Goal: Task Accomplishment & Management: Use online tool/utility

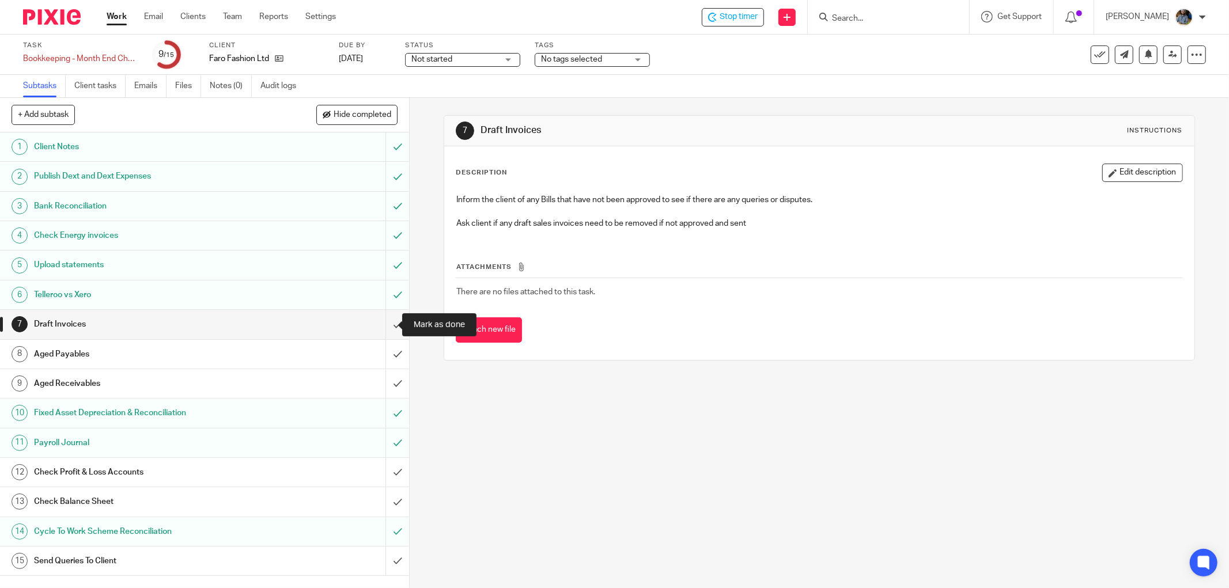
drag, startPoint x: 384, startPoint y: 321, endPoint x: 289, endPoint y: 327, distance: 95.2
click at [384, 321] on input "submit" at bounding box center [204, 324] width 409 height 29
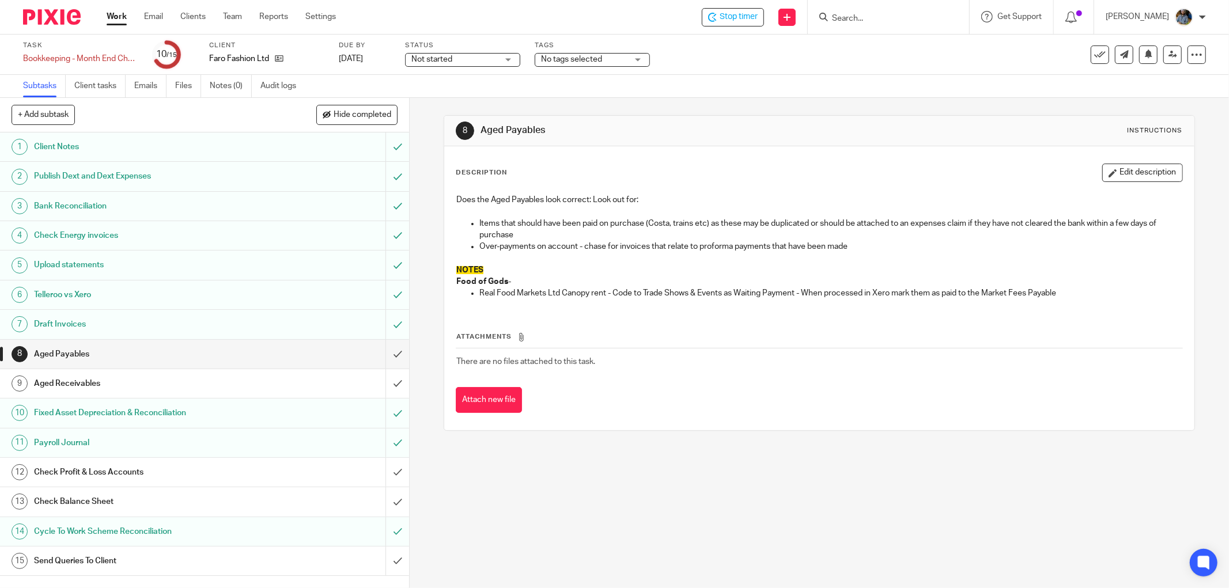
drag, startPoint x: 764, startPoint y: 154, endPoint x: 698, endPoint y: 119, distance: 74.7
click at [759, 153] on div "Description Edit description Does the Aged Payables look correct: Look out for:…" at bounding box center [819, 288] width 750 height 284
click at [759, 160] on div "Description Edit description Does the Aged Payables look correct: Look out for:…" at bounding box center [819, 288] width 750 height 284
drag, startPoint x: 622, startPoint y: 355, endPoint x: 465, endPoint y: 127, distance: 276.6
click at [465, 127] on div "8 Aged Payables Instructions Description Edit description Does the Aged Payable…" at bounding box center [819, 273] width 751 height 316
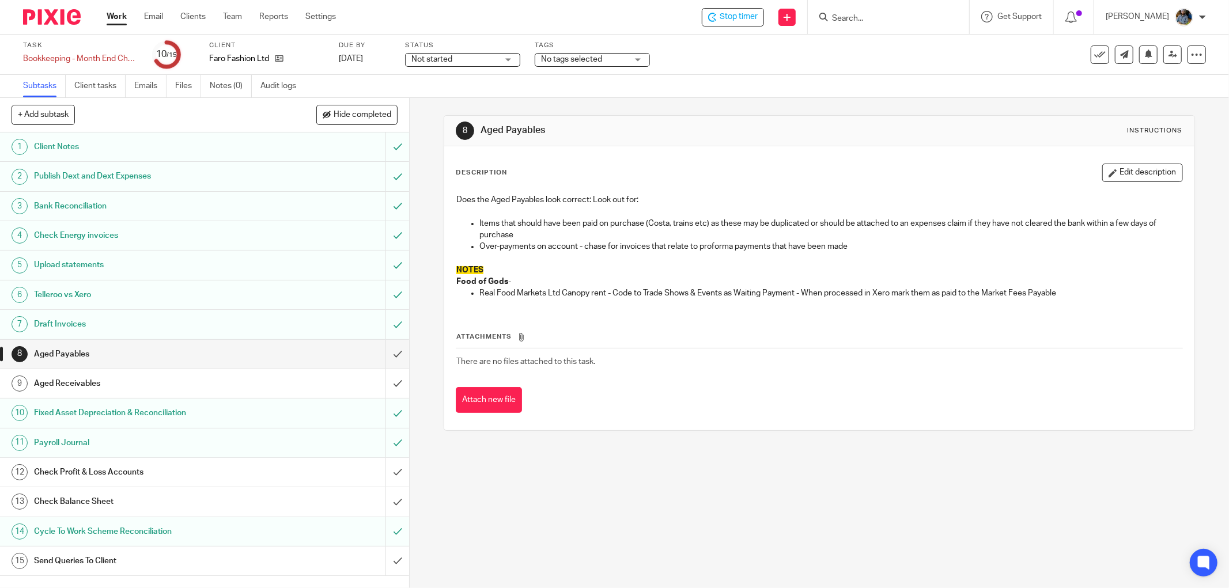
click at [713, 137] on h1 "Aged Payables" at bounding box center [661, 130] width 363 height 12
click at [696, 135] on h1 "Aged Payables" at bounding box center [661, 130] width 363 height 12
drag, startPoint x: 386, startPoint y: 351, endPoint x: 384, endPoint y: 366, distance: 14.7
click at [386, 353] on input "submit" at bounding box center [204, 354] width 409 height 29
drag, startPoint x: 387, startPoint y: 383, endPoint x: 382, endPoint y: 399, distance: 16.9
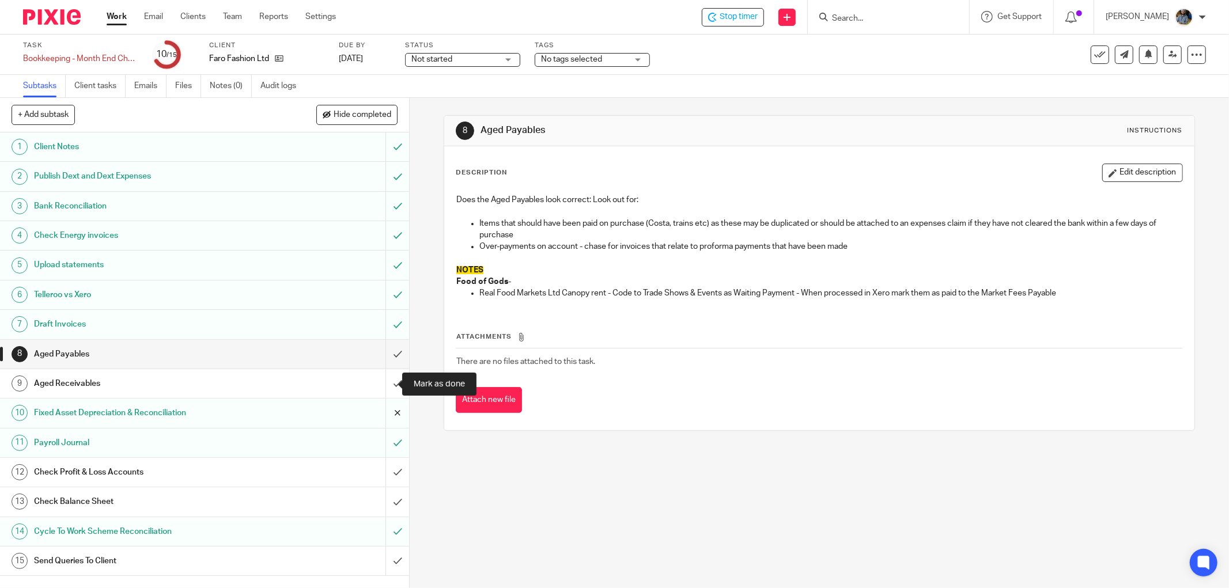
click at [387, 384] on input "submit" at bounding box center [204, 383] width 409 height 29
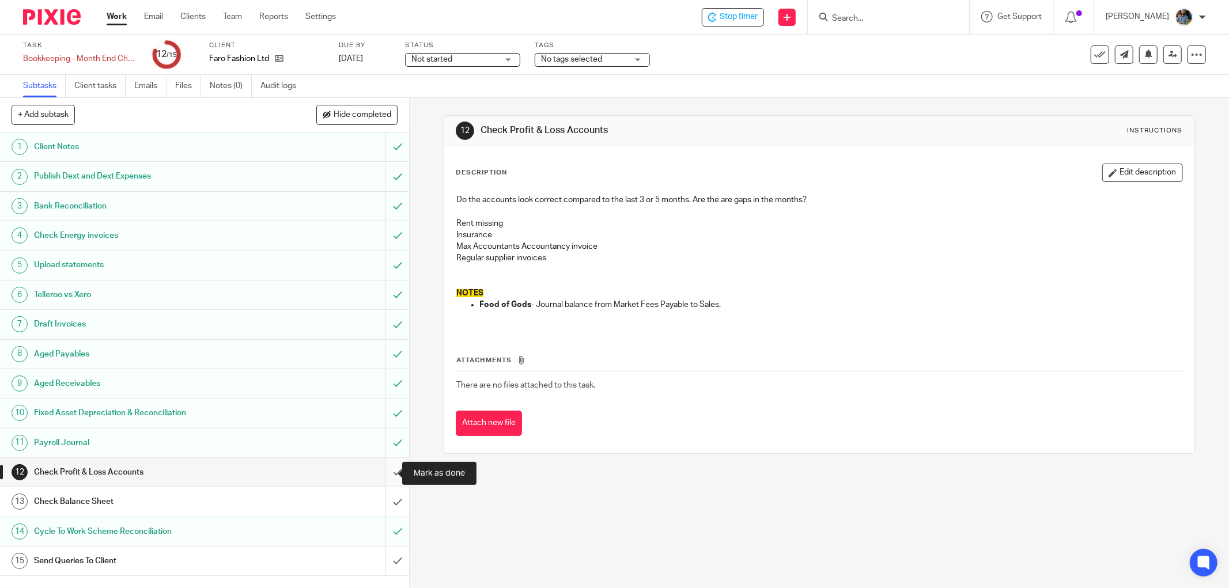
click at [386, 469] on input "submit" at bounding box center [204, 472] width 409 height 29
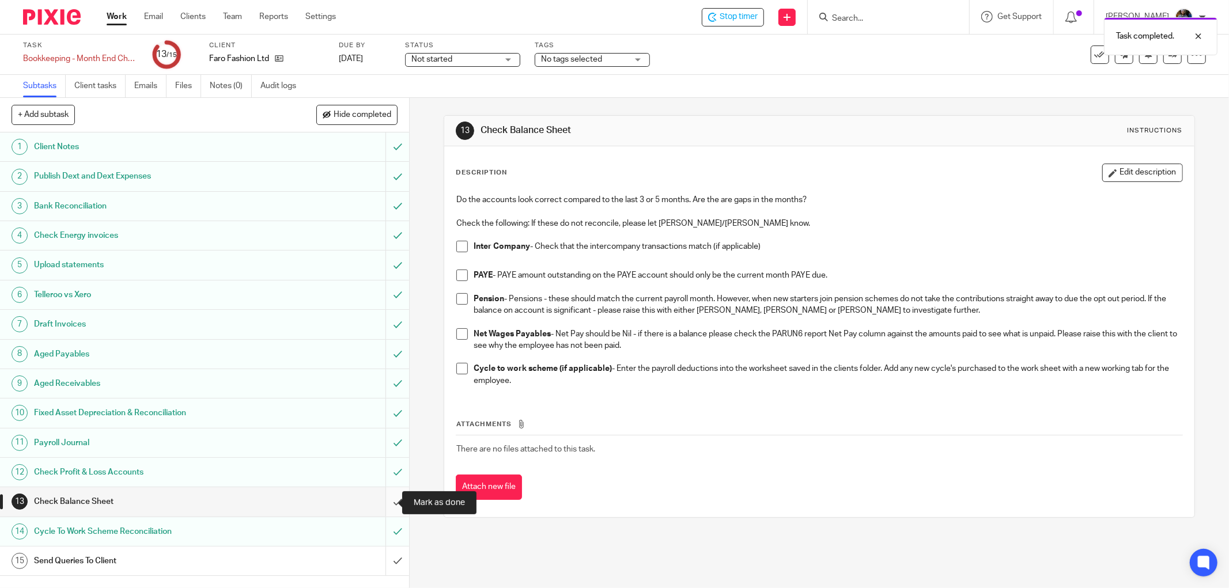
click at [384, 502] on input "submit" at bounding box center [204, 501] width 409 height 29
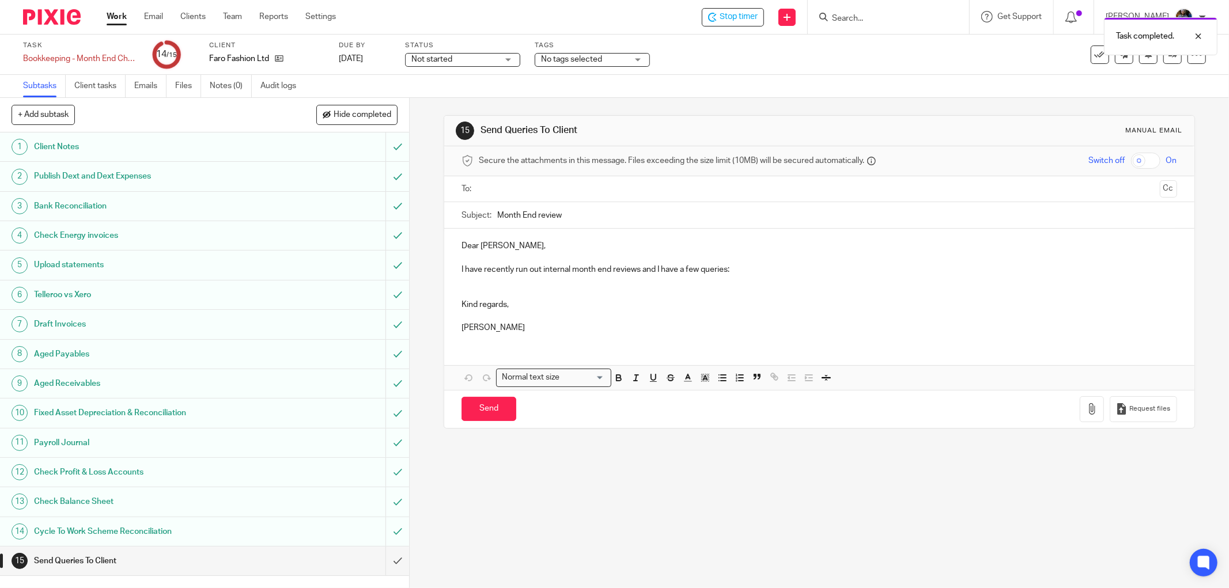
click at [733, 14] on div "Task completed." at bounding box center [916, 34] width 603 height 44
click at [1094, 58] on icon at bounding box center [1100, 55] width 12 height 12
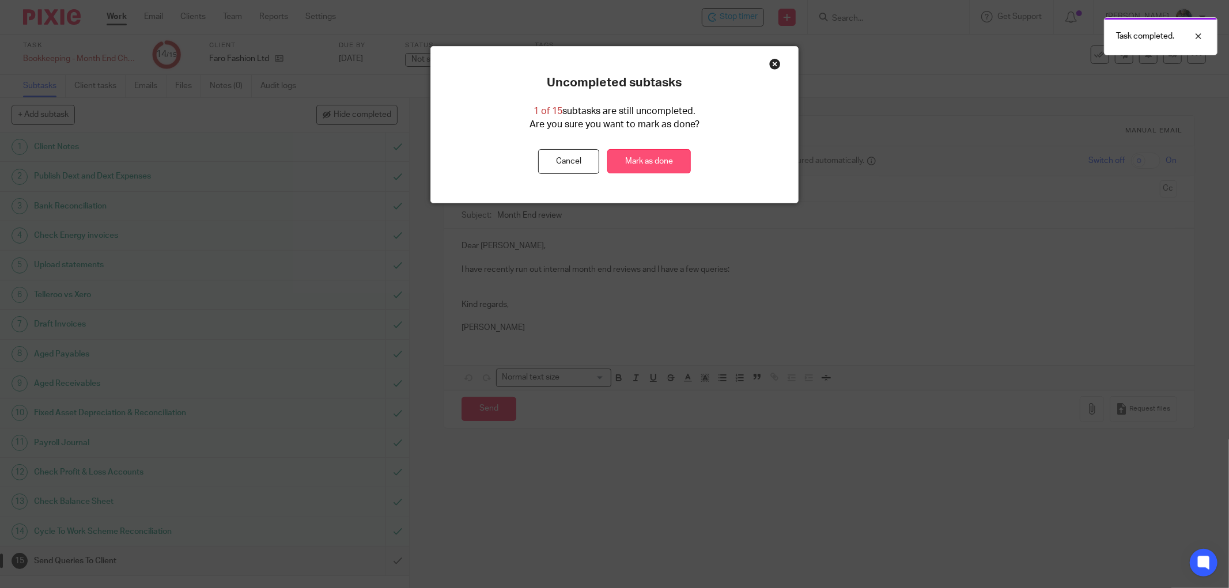
click at [655, 161] on link "Mark as done" at bounding box center [649, 161] width 84 height 25
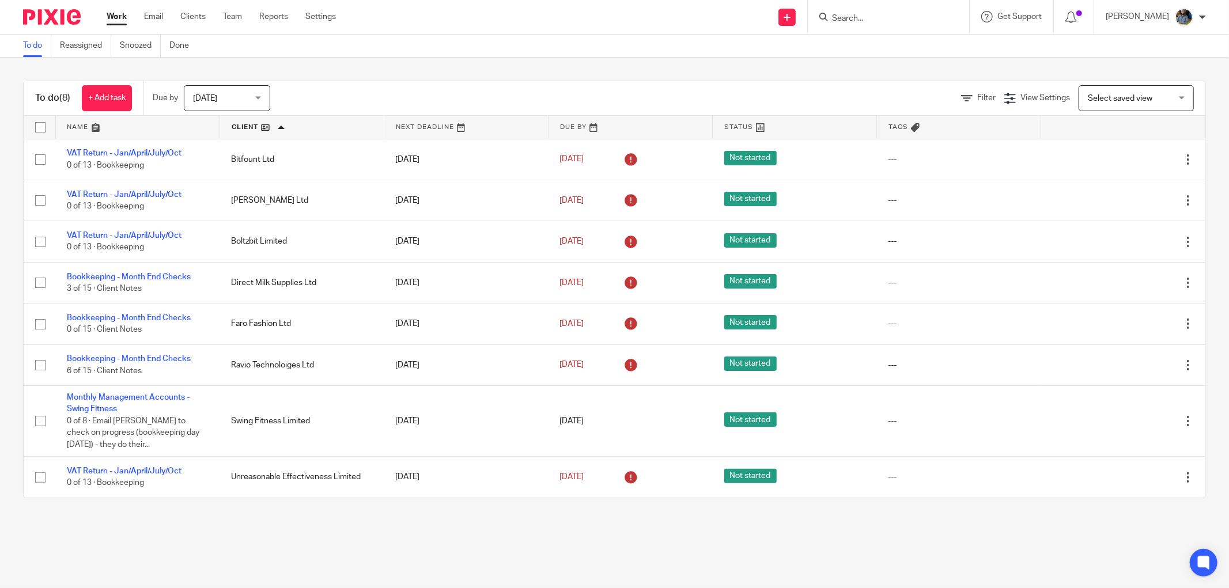
scroll to position [2, 0]
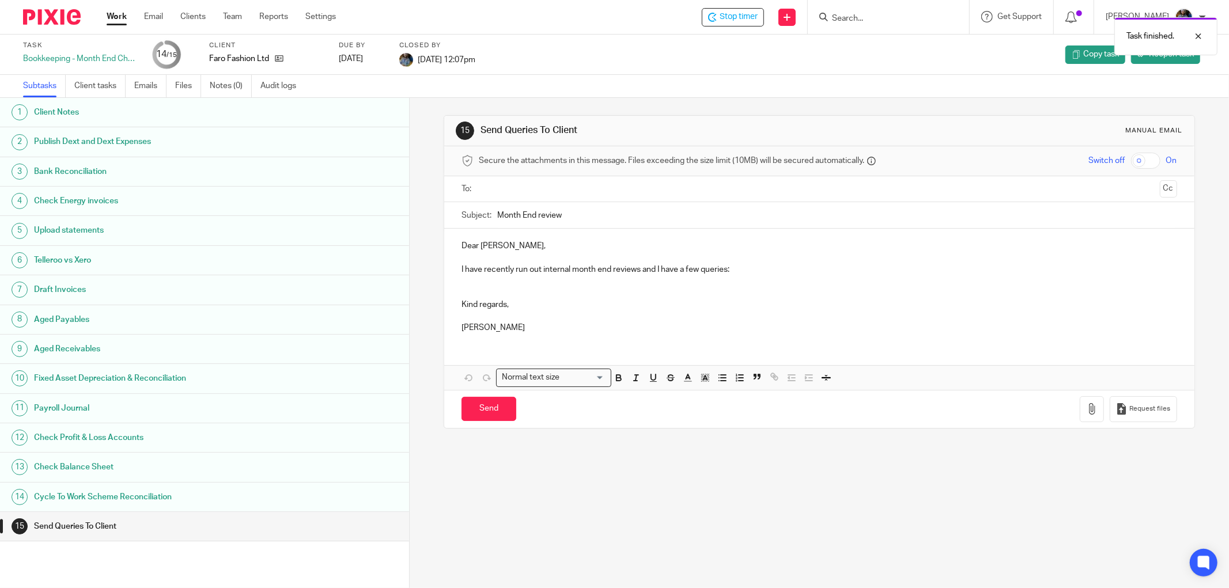
click at [724, 16] on div "Task finished." at bounding box center [916, 34] width 603 height 44
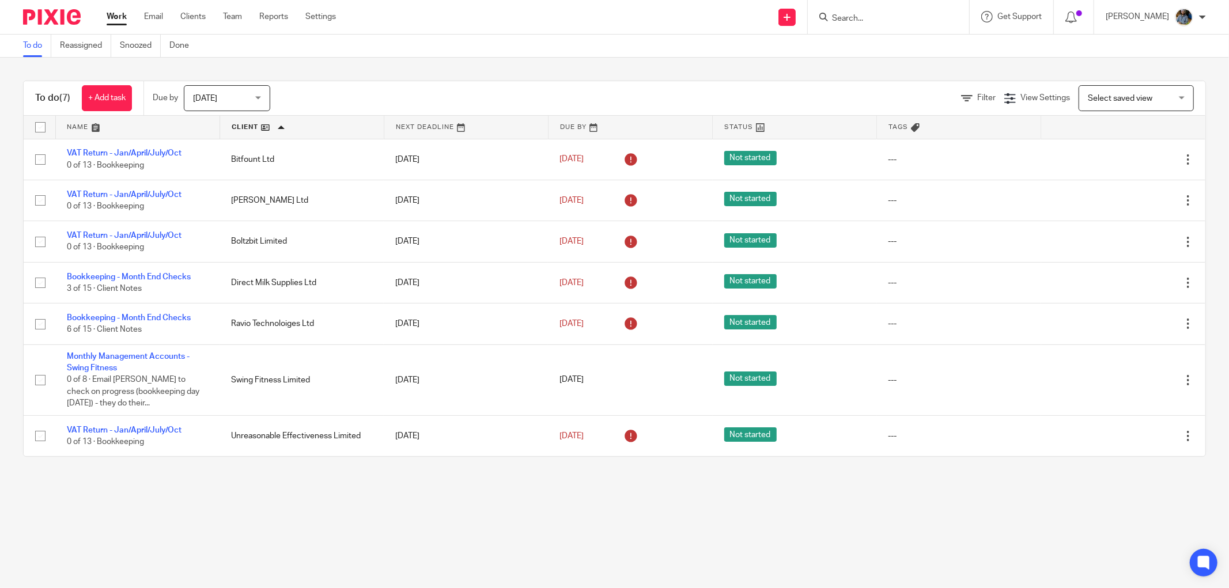
click at [865, 16] on input "Search" at bounding box center [883, 19] width 104 height 10
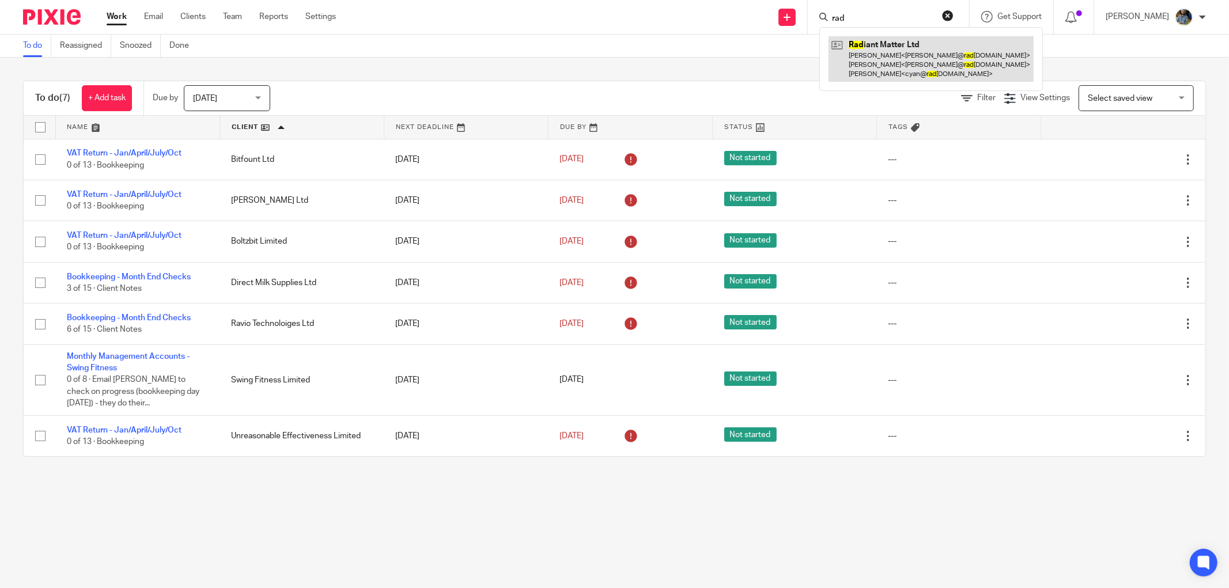
type input "rad"
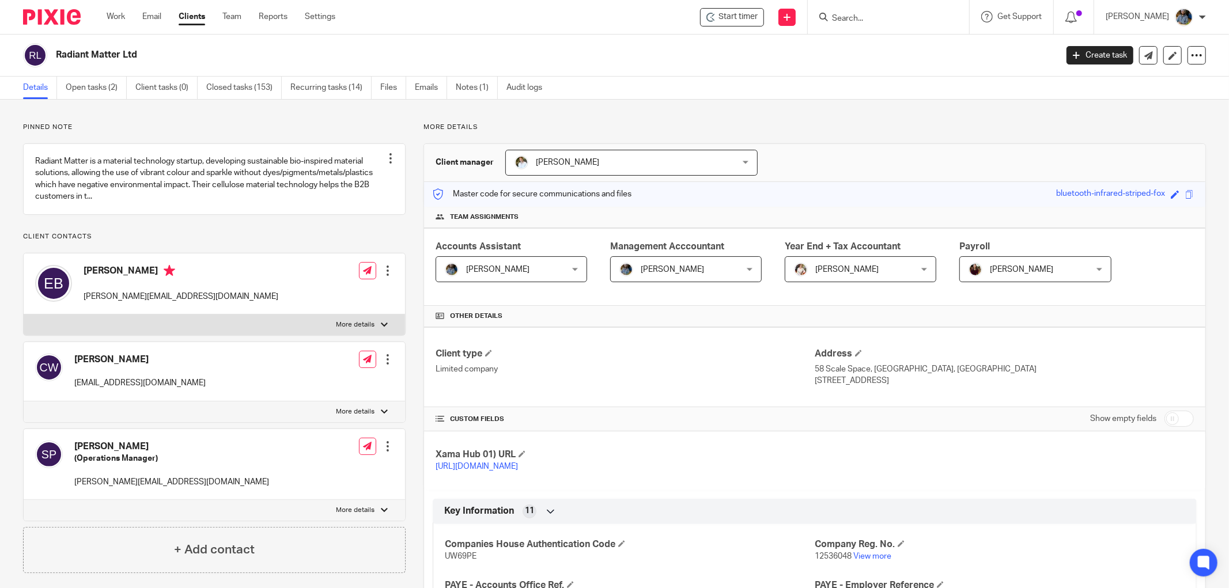
click at [735, 17] on span "Start timer" at bounding box center [737, 17] width 39 height 12
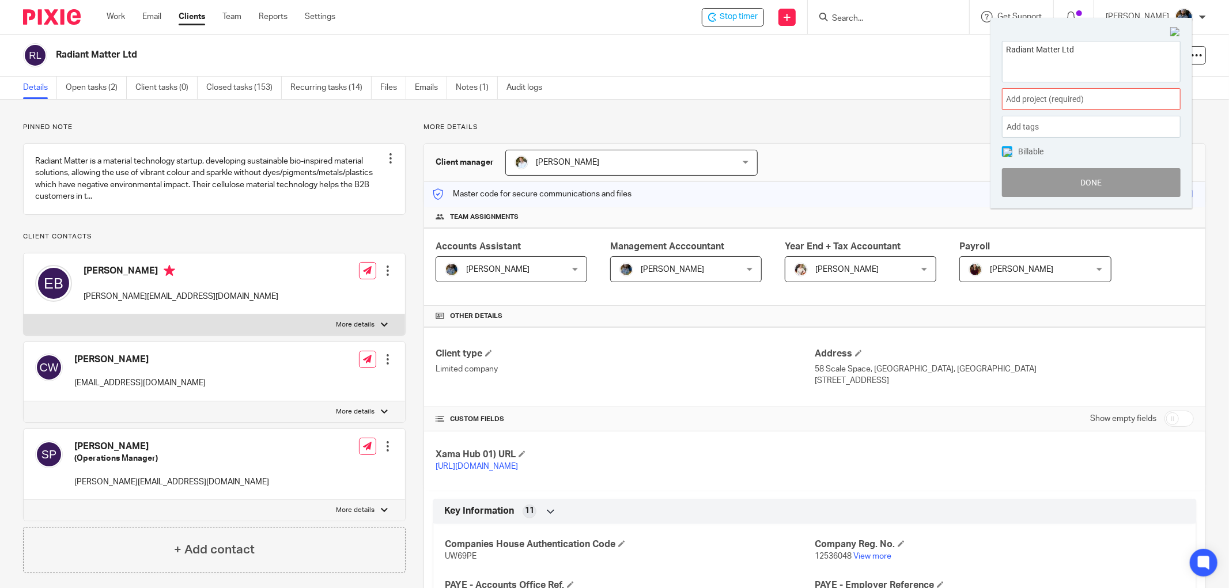
click at [1053, 101] on span "Add project (required) :" at bounding box center [1078, 99] width 145 height 12
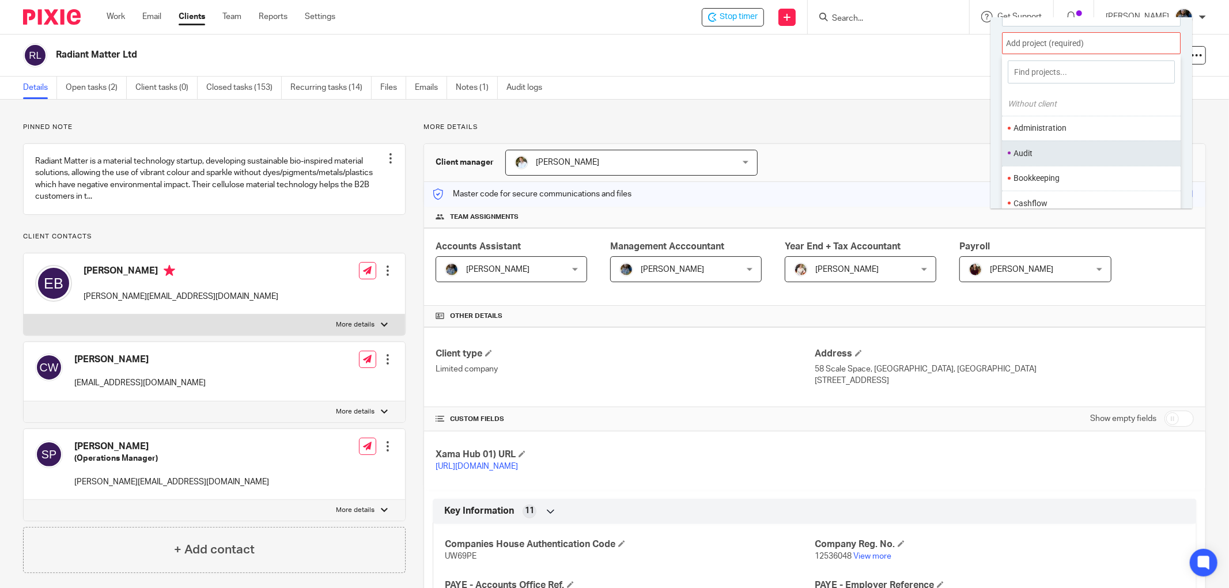
scroll to position [56, 0]
click at [1056, 176] on li "Bookkeeping" at bounding box center [1088, 178] width 150 height 12
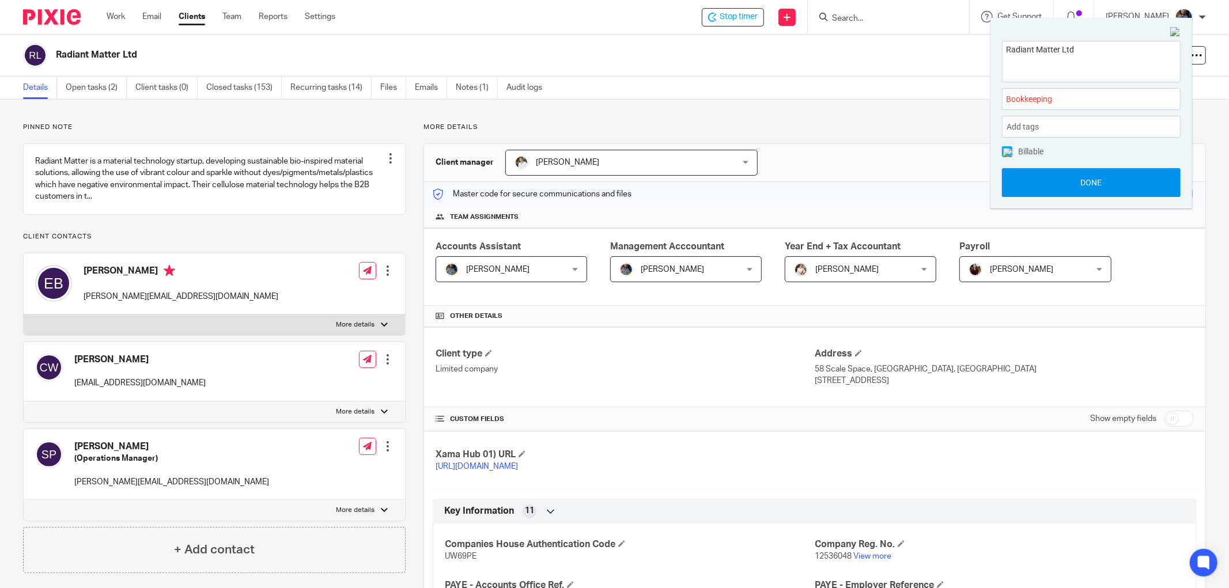
click at [1108, 191] on button "Done" at bounding box center [1091, 182] width 179 height 29
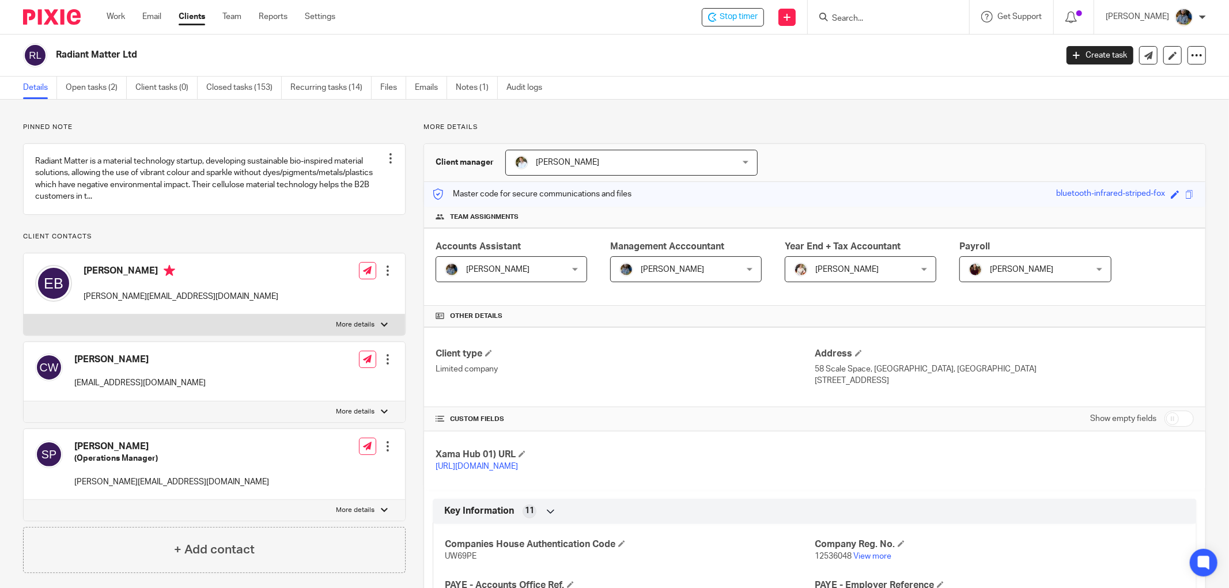
click at [614, 81] on div "Details Open tasks (2) Client tasks (0) Closed tasks (153) Recurring tasks (14)…" at bounding box center [614, 88] width 1229 height 23
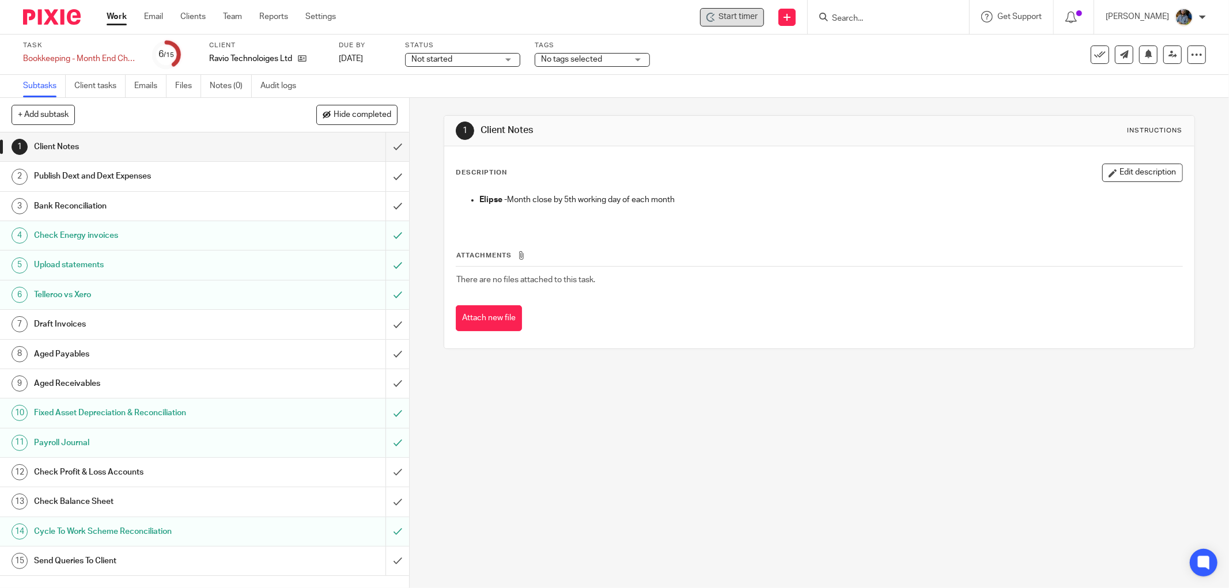
click at [746, 23] on div "Start timer" at bounding box center [732, 17] width 64 height 18
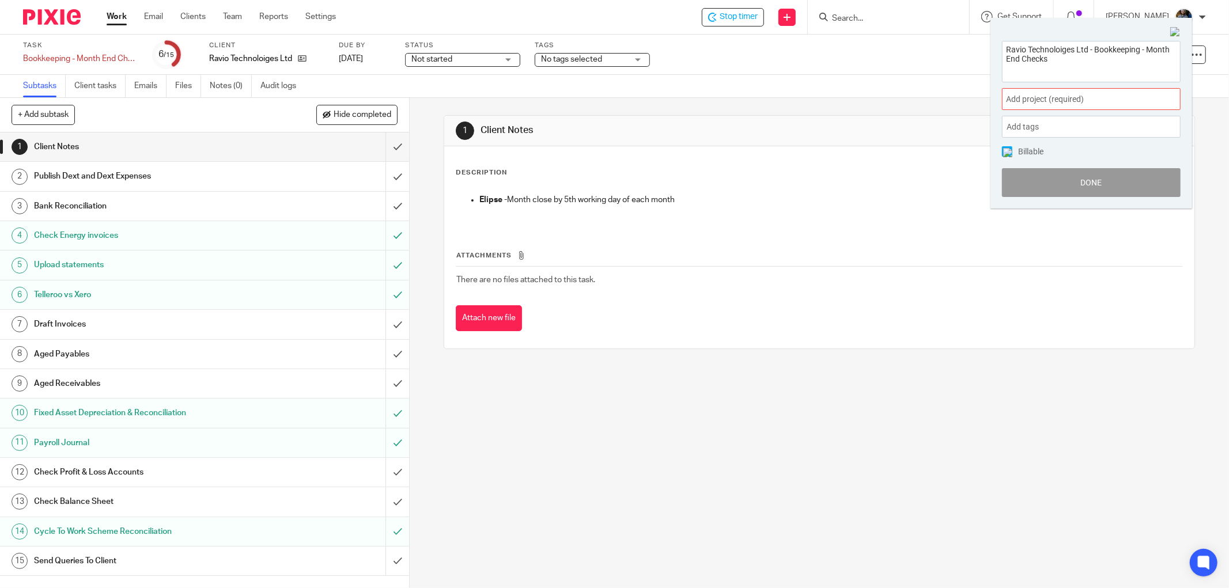
click at [1105, 98] on span "Add project (required) :" at bounding box center [1078, 99] width 145 height 12
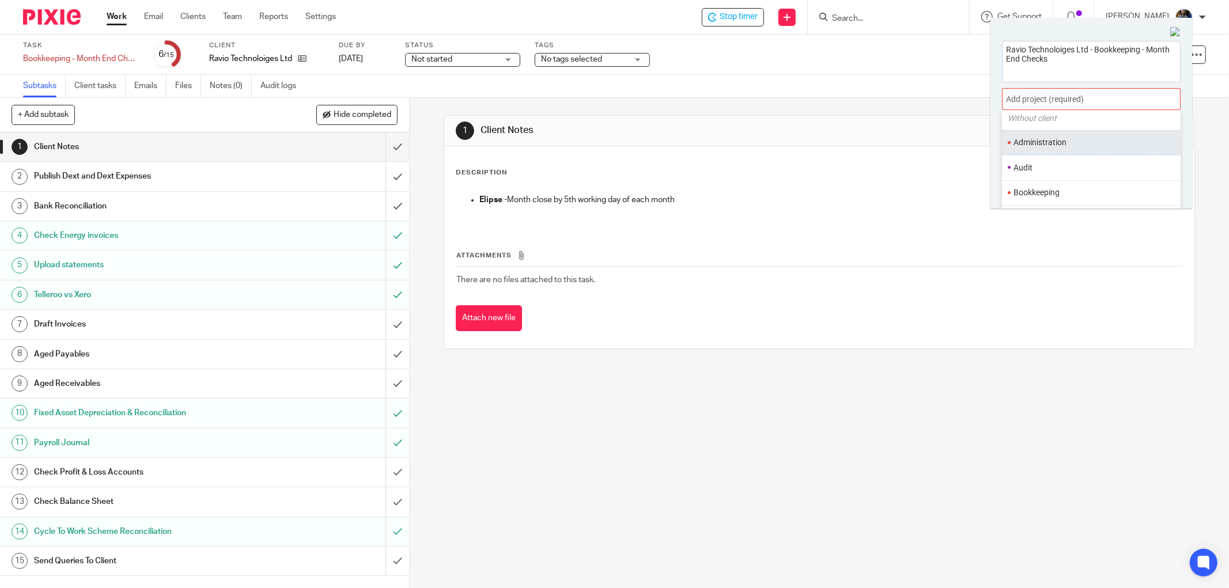
scroll to position [64, 0]
click at [1086, 163] on ul "Bookkeeping" at bounding box center [1091, 170] width 179 height 25
click at [1090, 168] on li "Bookkeeping" at bounding box center [1088, 170] width 150 height 12
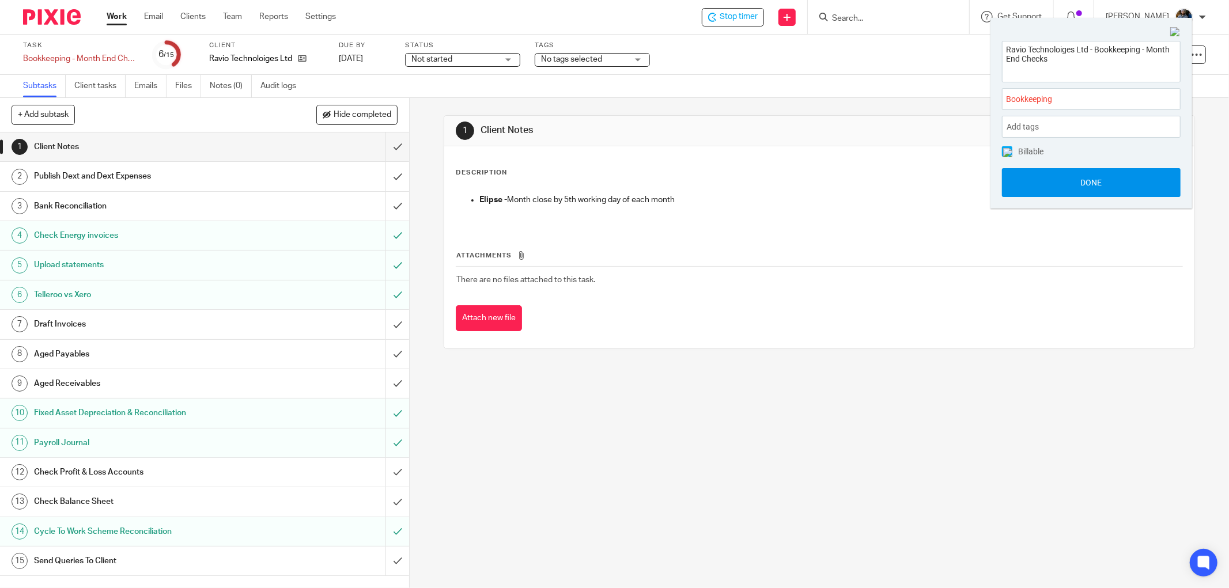
click at [1090, 180] on button "Done" at bounding box center [1091, 182] width 179 height 29
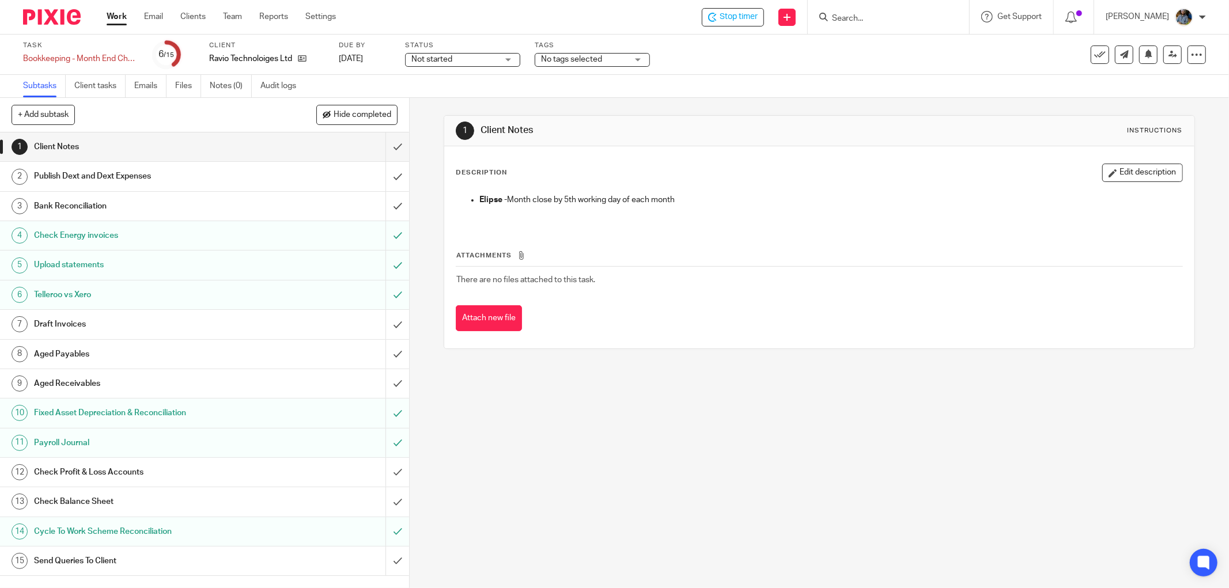
click at [585, 107] on div "1 Client Notes Instructions Description Edit description Elipse - Month close b…" at bounding box center [819, 232] width 751 height 268
click at [652, 108] on div "1 Client Notes Instructions Description Edit description Elipse - Month close b…" at bounding box center [819, 232] width 751 height 268
